Goal: Task Accomplishment & Management: Complete application form

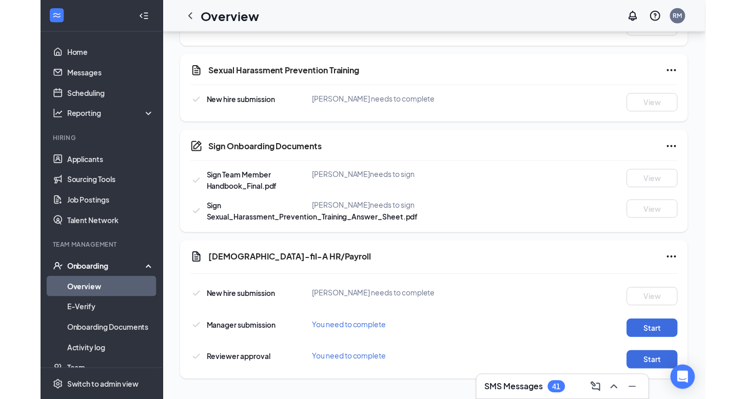
scroll to position [477, 0]
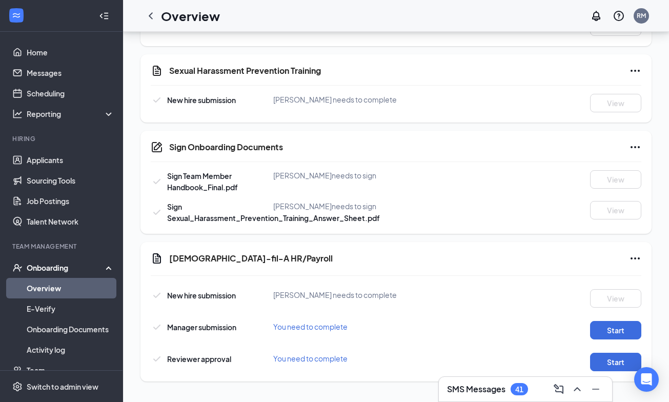
click at [634, 76] on icon "Ellipses" at bounding box center [635, 71] width 12 height 12
click at [602, 95] on span "Mark as complete" at bounding box center [597, 92] width 60 height 10
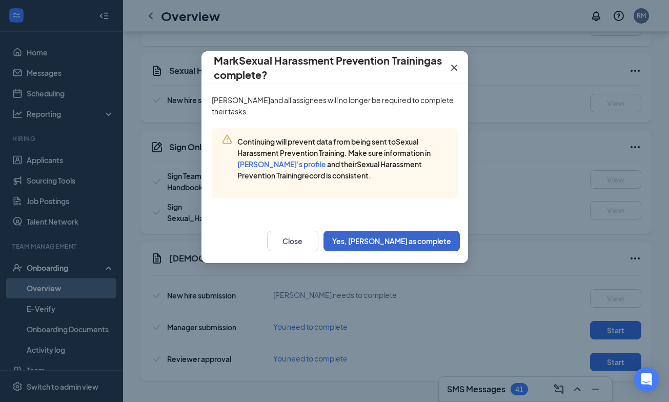
click at [433, 246] on button "Yes, [PERSON_NAME] as complete" at bounding box center [392, 241] width 136 height 21
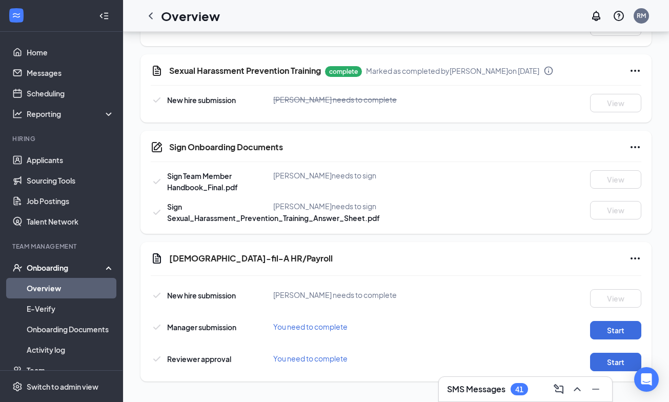
click at [500, 0] on div "Overview RM" at bounding box center [396, 16] width 546 height 32
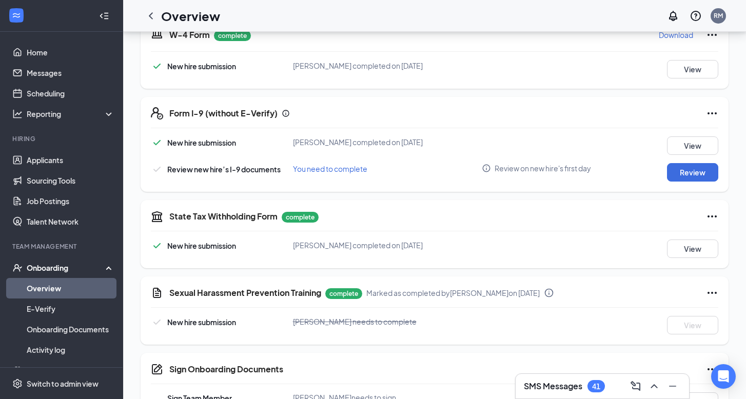
scroll to position [250, 0]
click at [669, 191] on div "Form I-9 (without E-Verify) New hire submission [PERSON_NAME] completed on [DAT…" at bounding box center [434, 145] width 588 height 95
click at [669, 174] on button "Review" at bounding box center [692, 173] width 51 height 18
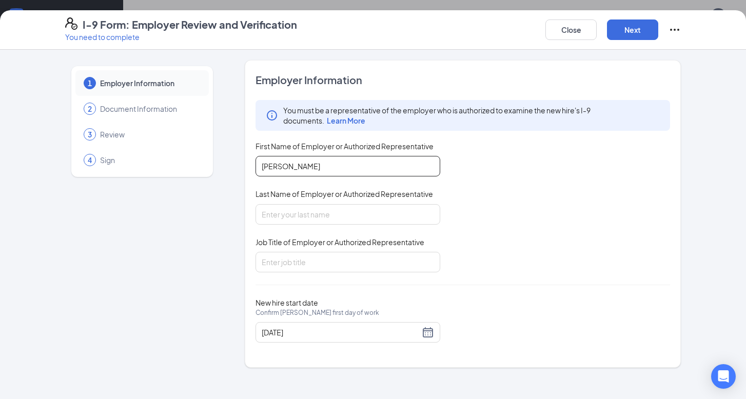
type input "[PERSON_NAME]"
click at [316, 272] on div "Employer Information You must be a representative of the employer who is author…" at bounding box center [462, 214] width 414 height 282
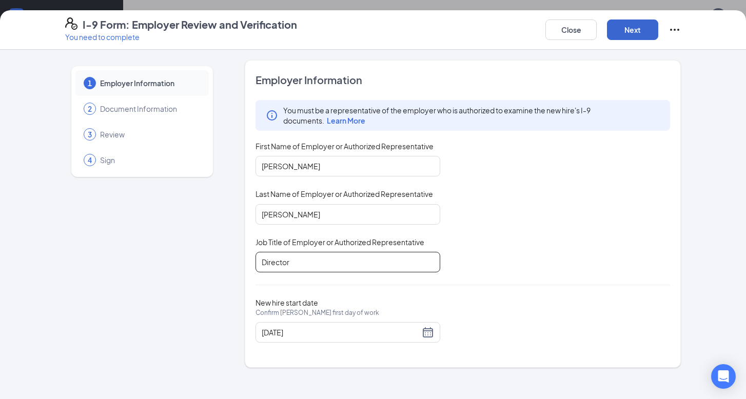
type input "Director"
click at [632, 27] on button "Next" at bounding box center [632, 29] width 51 height 21
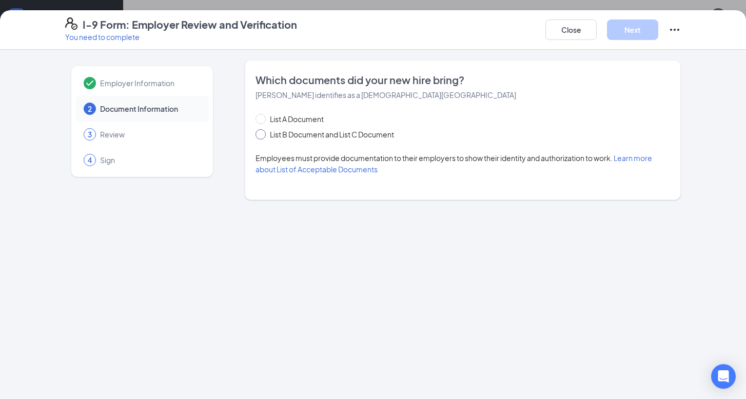
click at [323, 138] on span "List B Document and List C Document" at bounding box center [332, 134] width 132 height 11
click at [263, 136] on input "List B Document and List C Document" at bounding box center [258, 132] width 7 height 7
radio input "true"
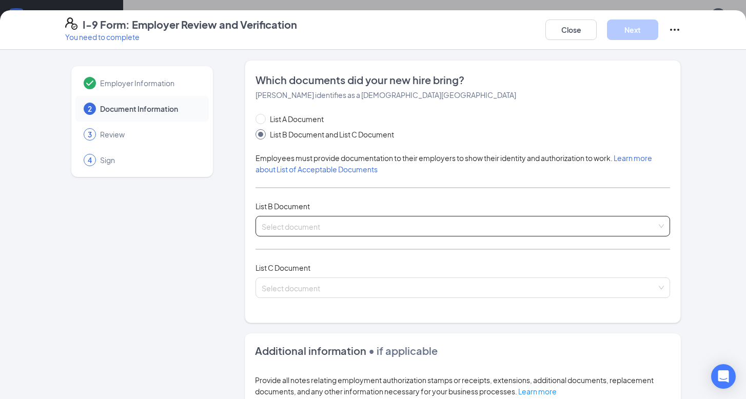
click at [300, 227] on input "search" at bounding box center [459, 223] width 395 height 15
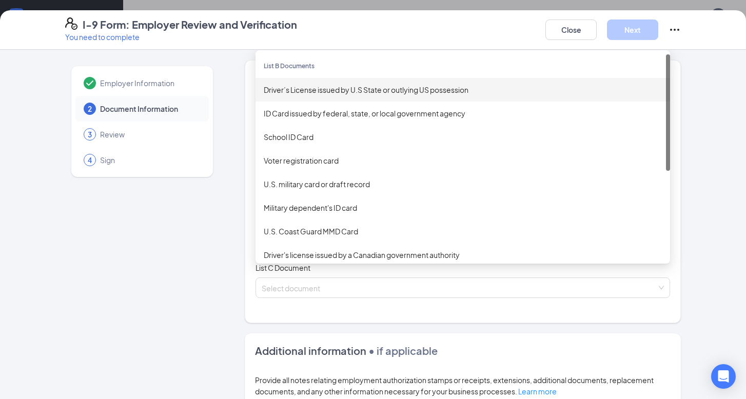
click at [313, 86] on div "Driver’s License issued by U.S State or outlying US possession" at bounding box center [463, 89] width 398 height 11
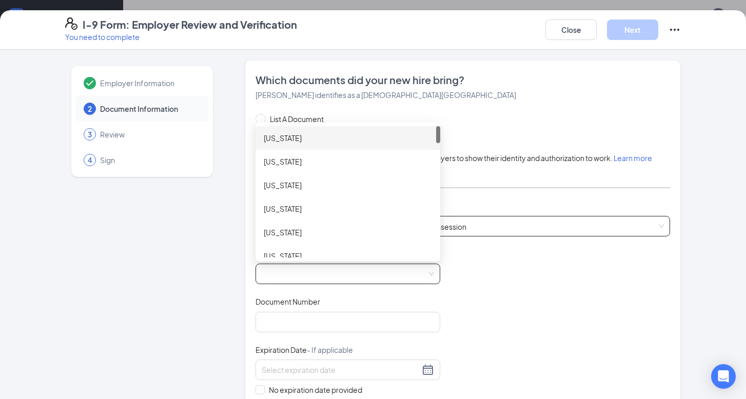
click at [308, 269] on span at bounding box center [348, 273] width 172 height 19
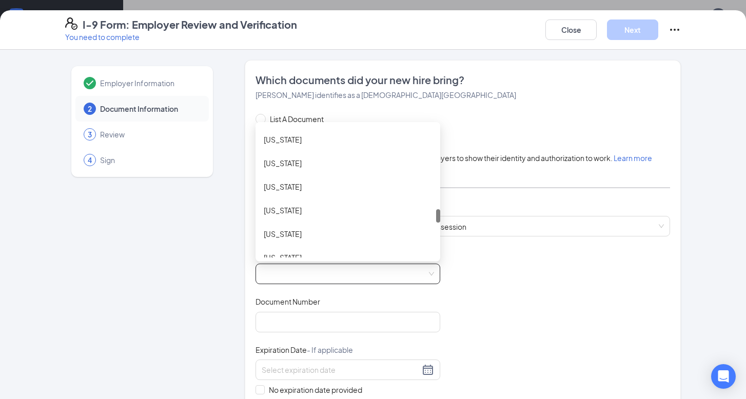
scroll to position [790, 0]
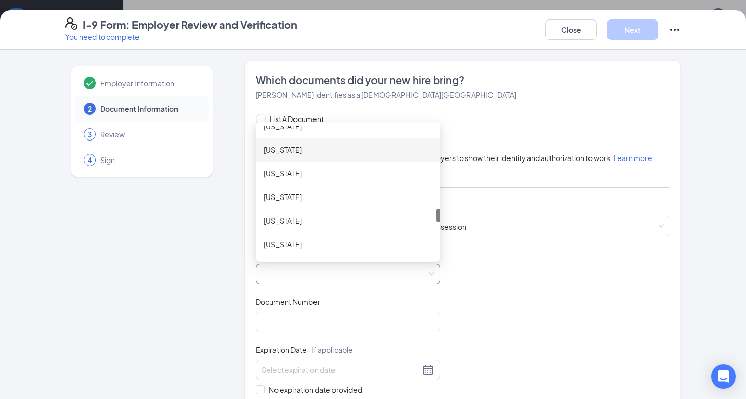
click at [290, 144] on div "[US_STATE]" at bounding box center [348, 149] width 168 height 11
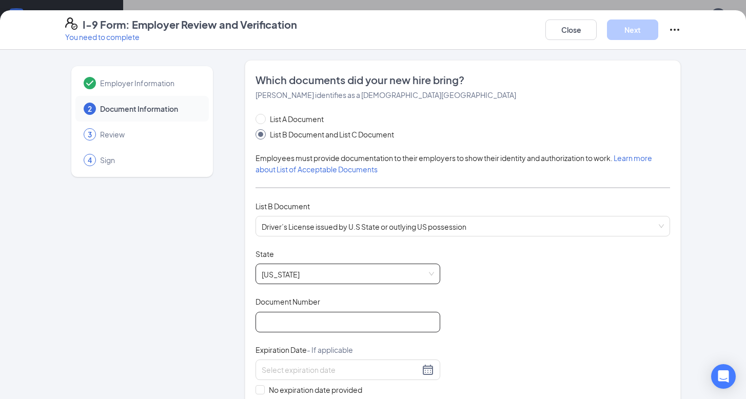
click at [293, 327] on input "Document Number" at bounding box center [347, 322] width 185 height 21
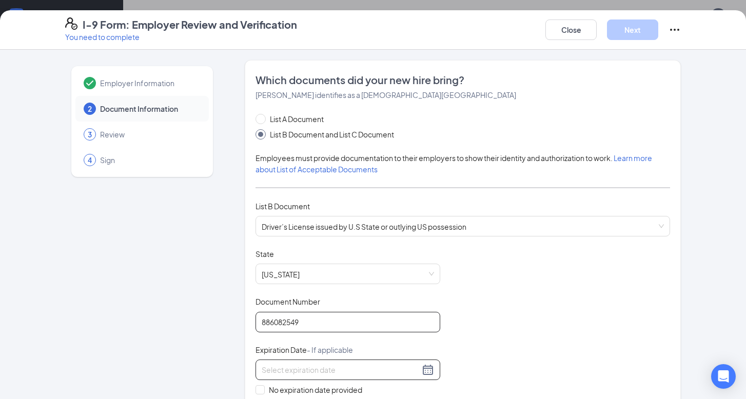
type input "886082549"
click at [430, 371] on div at bounding box center [348, 370] width 172 height 12
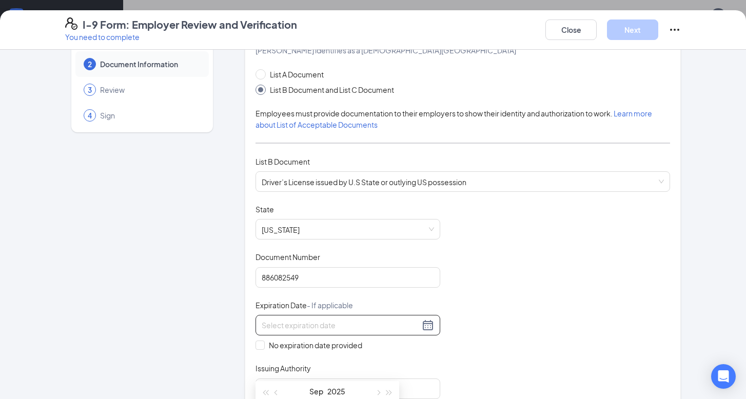
scroll to position [45, 0]
click at [384, 391] on button "button" at bounding box center [389, 391] width 11 height 21
click at [385, 391] on button "button" at bounding box center [389, 391] width 11 height 21
click at [277, 394] on span "button" at bounding box center [276, 392] width 5 height 5
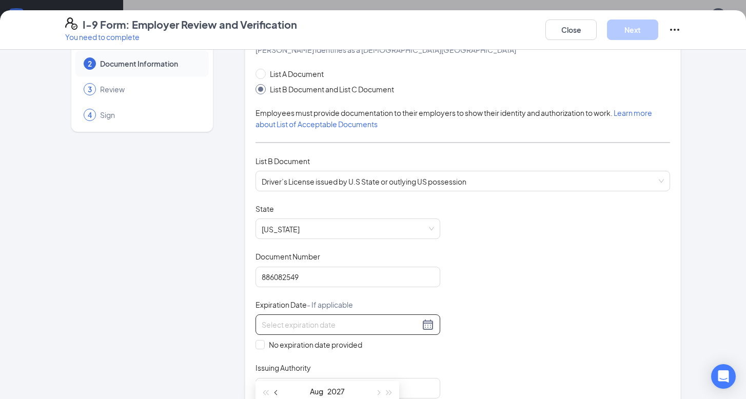
click at [277, 394] on span "button" at bounding box center [276, 392] width 5 height 5
click at [377, 391] on span "button" at bounding box center [377, 392] width 5 height 5
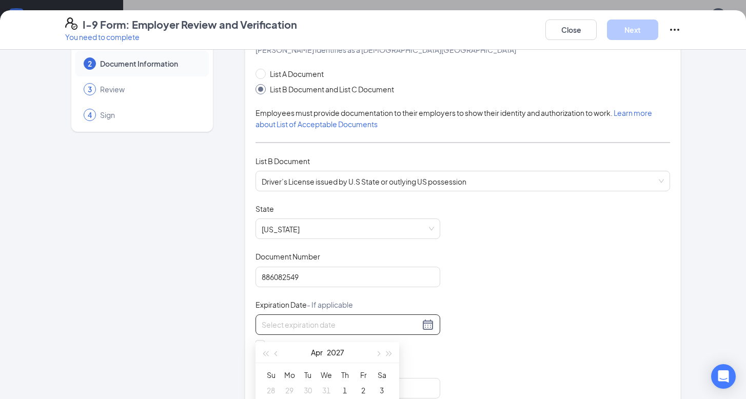
type input "[DATE]"
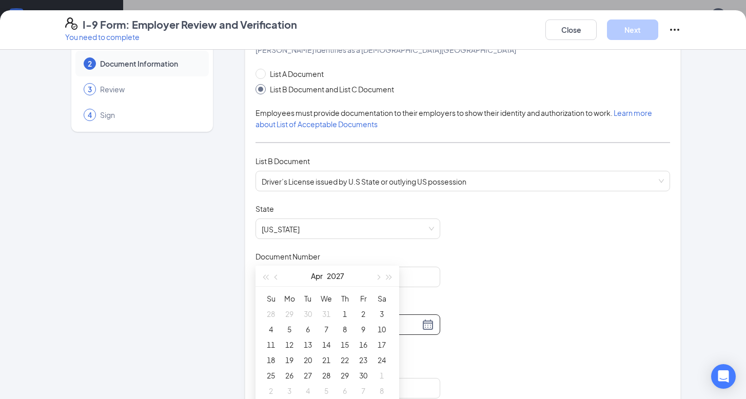
scroll to position [367, 0]
type input "[DATE]"
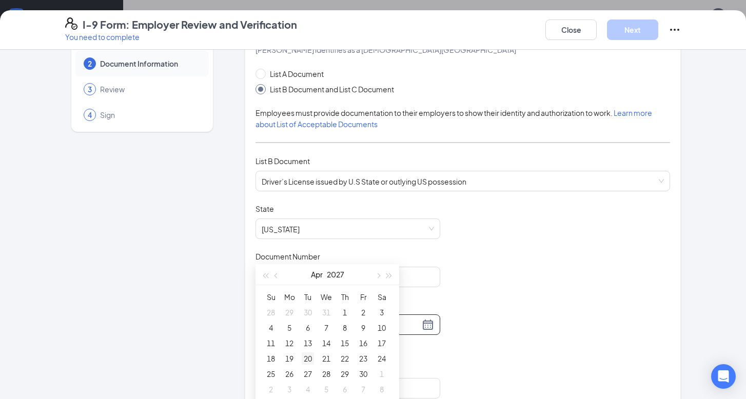
type input "[DATE]"
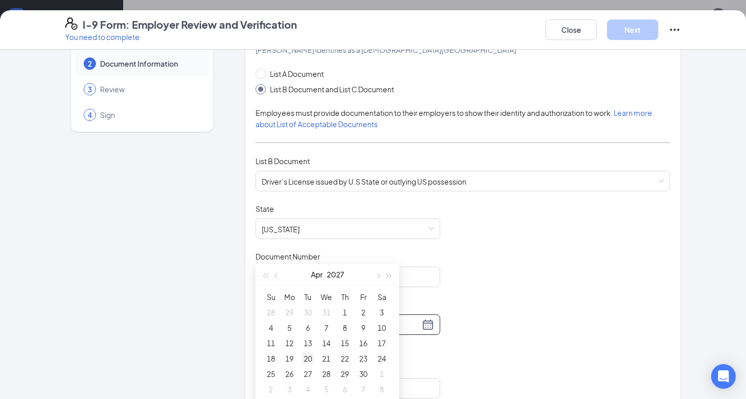
type input "[DATE]"
click at [309, 360] on div "20" at bounding box center [308, 358] width 12 height 12
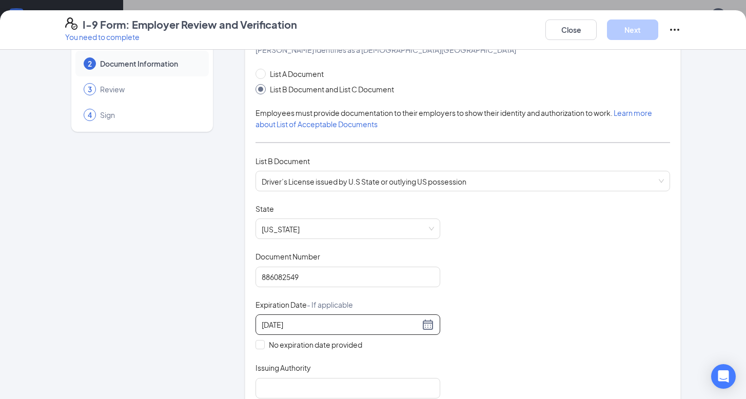
scroll to position [107, 0]
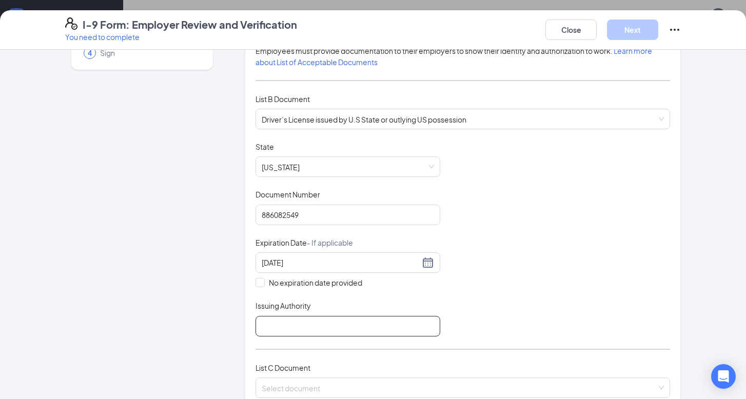
click at [347, 327] on input "Issuing Authority" at bounding box center [347, 326] width 185 height 21
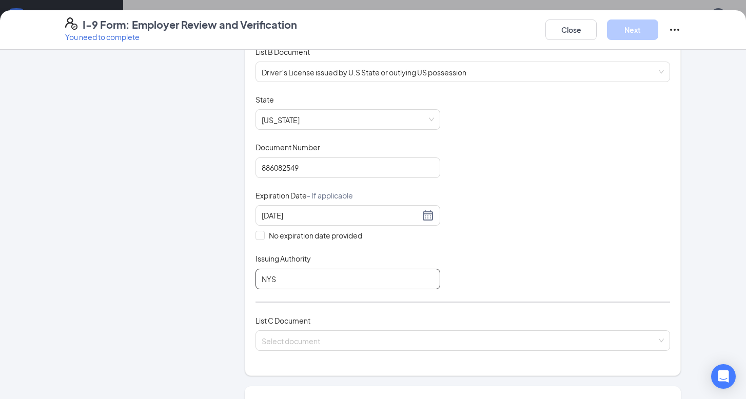
scroll to position [188, 0]
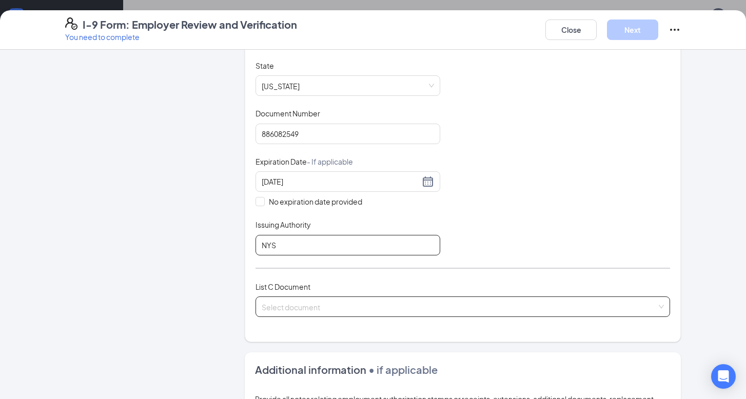
type input "NYS"
click at [346, 302] on input "search" at bounding box center [459, 304] width 395 height 15
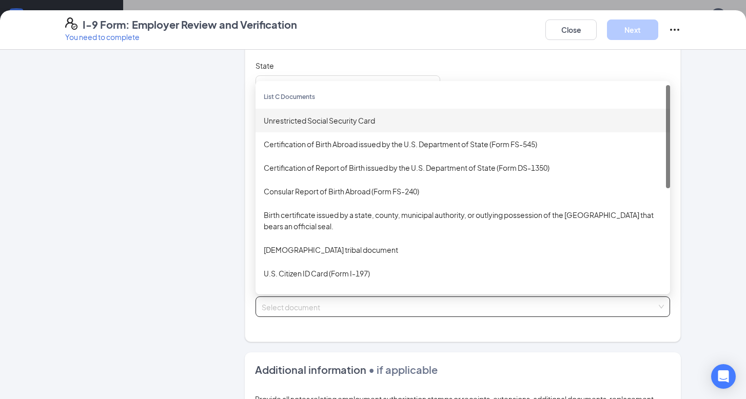
click at [335, 122] on div "Unrestricted Social Security Card" at bounding box center [463, 120] width 398 height 11
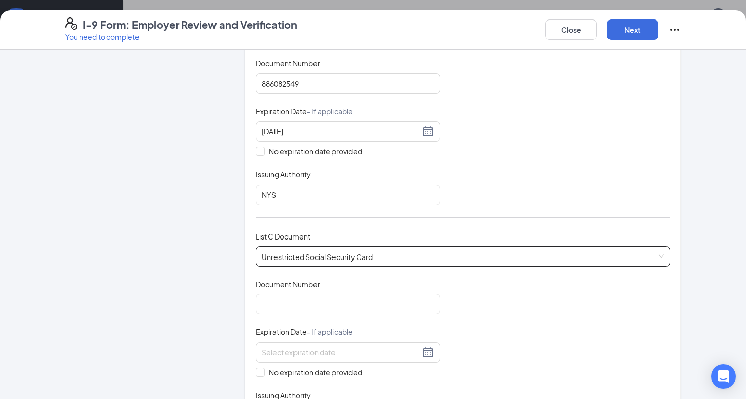
scroll to position [240, 0]
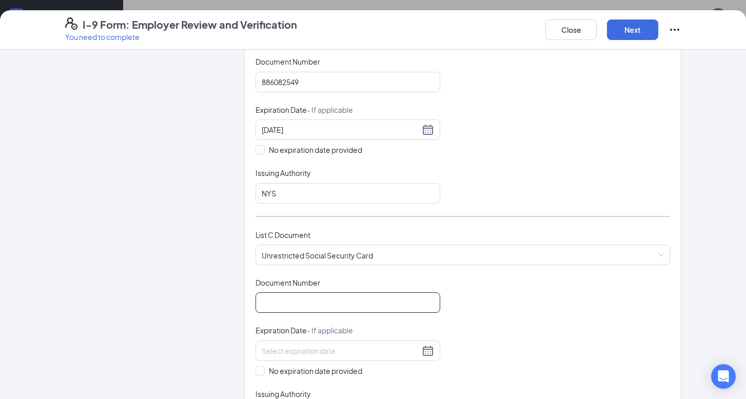
click at [334, 294] on input "Document Number" at bounding box center [347, 302] width 185 height 21
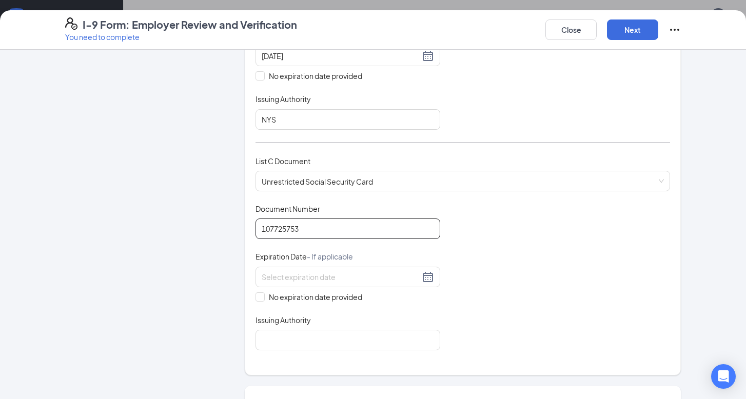
scroll to position [325, 0]
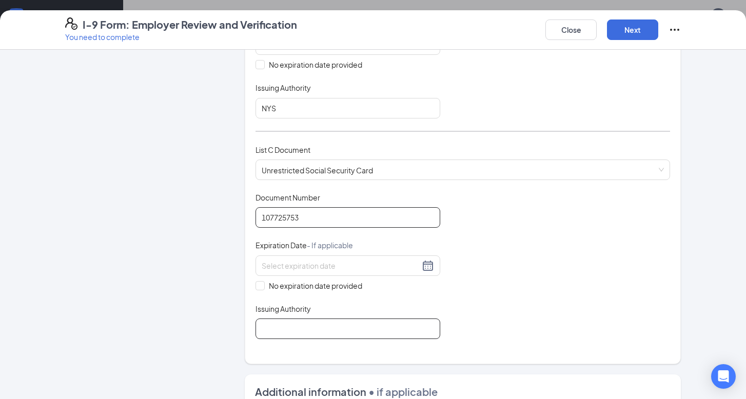
type input "107725753"
click at [284, 323] on input "Issuing Authority" at bounding box center [347, 328] width 185 height 21
type input "[GEOGRAPHIC_DATA]"
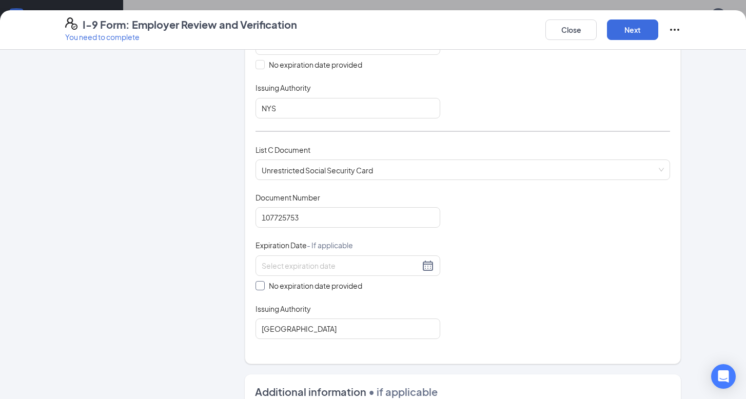
click at [260, 285] on input "No expiration date provided" at bounding box center [258, 284] width 7 height 7
checkbox input "true"
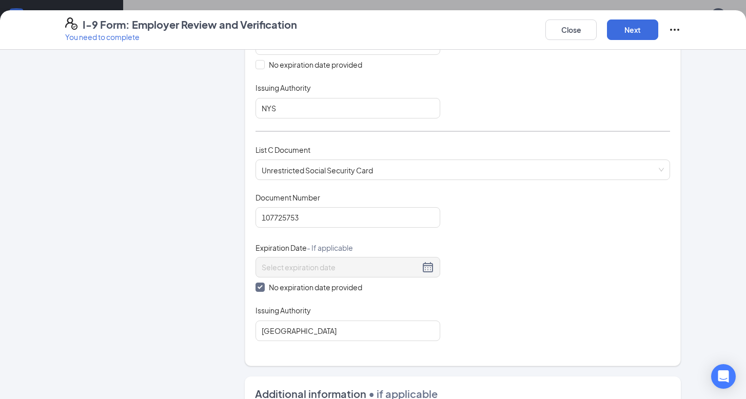
scroll to position [415, 0]
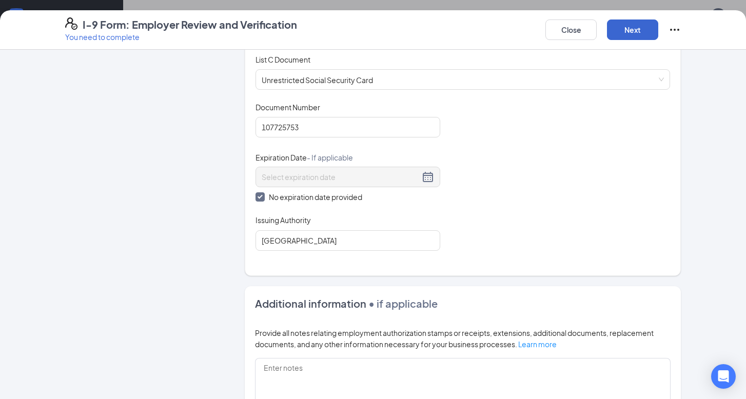
click at [642, 33] on button "Next" at bounding box center [632, 29] width 51 height 21
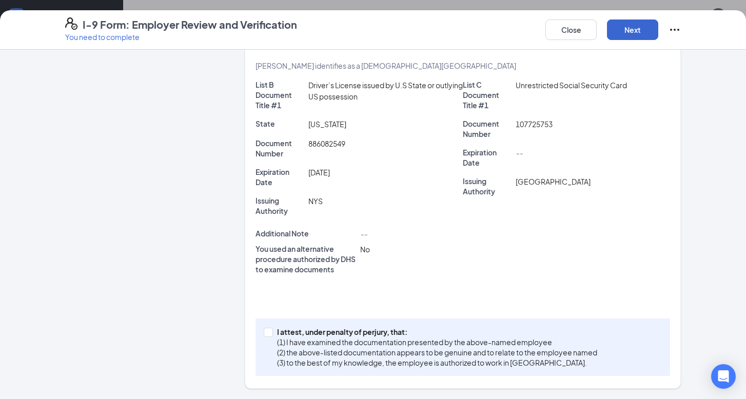
scroll to position [200, 0]
click at [642, 33] on button "Next" at bounding box center [632, 29] width 51 height 21
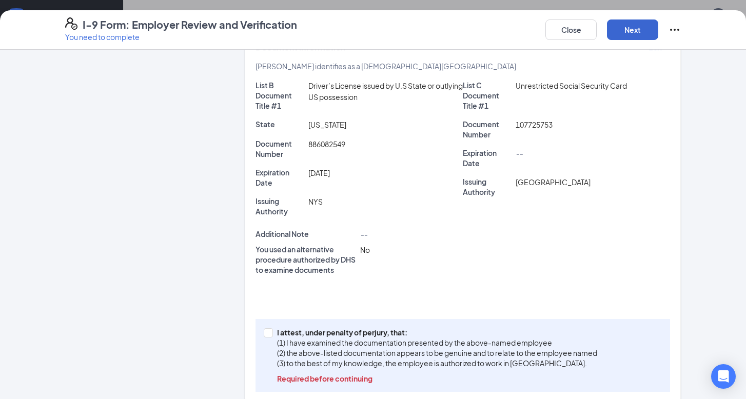
click at [642, 35] on button "Next" at bounding box center [632, 29] width 51 height 21
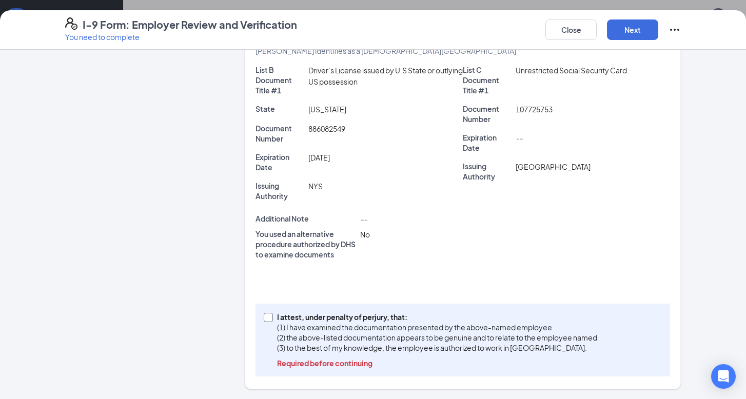
click at [269, 319] on span at bounding box center [268, 317] width 9 height 9
click at [269, 319] on input "I attest, under penalty of [PERSON_NAME], that: (1) I have examined the documen…" at bounding box center [267, 316] width 7 height 7
checkbox input "true"
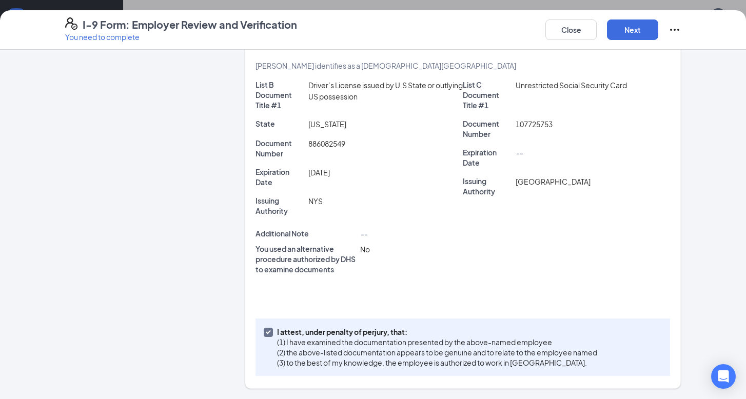
scroll to position [200, 0]
click at [638, 26] on button "Next" at bounding box center [632, 29] width 51 height 21
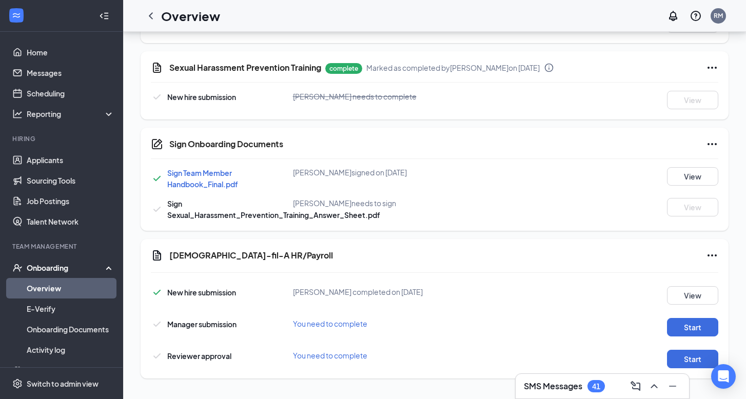
scroll to position [480, 0]
click at [669, 329] on button "Start" at bounding box center [692, 327] width 51 height 18
click at [669, 148] on icon "Ellipses" at bounding box center [712, 144] width 12 height 12
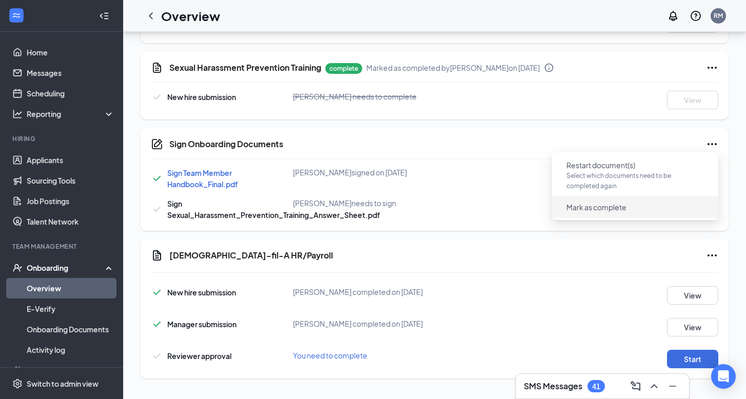
click at [603, 212] on span "Mark as complete" at bounding box center [596, 207] width 60 height 10
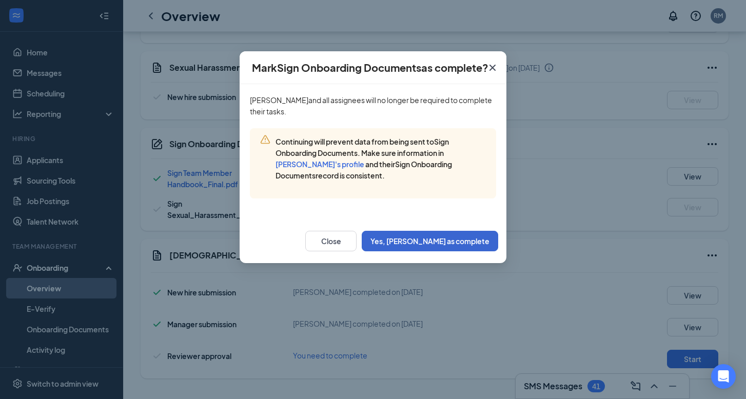
click at [423, 246] on button "Yes, [PERSON_NAME] as complete" at bounding box center [430, 241] width 136 height 21
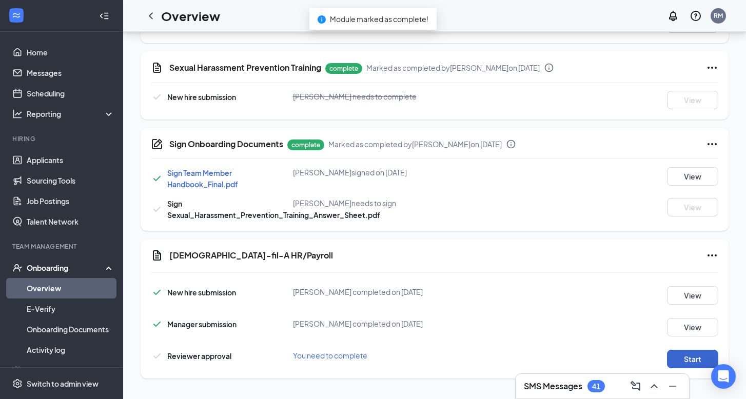
scroll to position [485, 0]
click at [669, 366] on button "Start" at bounding box center [692, 359] width 51 height 18
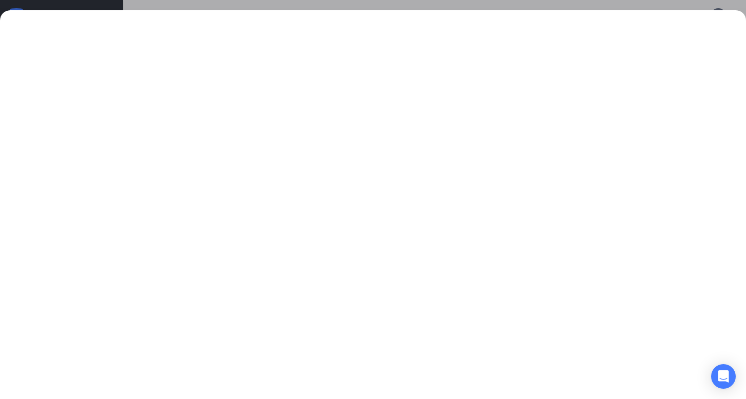
scroll to position [0, 0]
